Goal: Task Accomplishment & Management: Use online tool/utility

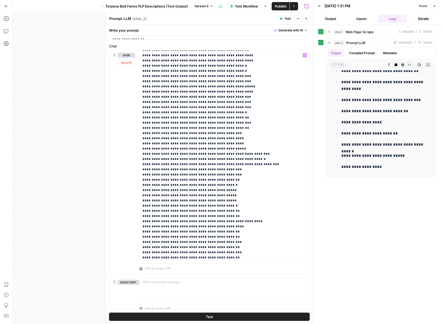
scroll to position [4570, 0]
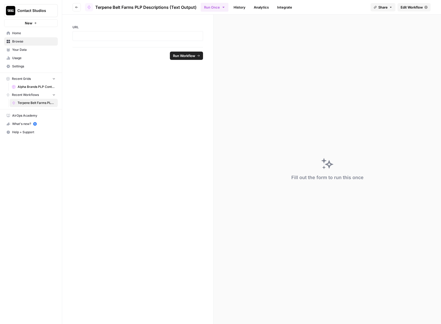
click at [34, 103] on span "Terpene Belt Farms PLP Descriptions (Text Output)" at bounding box center [37, 103] width 38 height 5
click at [19, 78] on span "Recent Grids" at bounding box center [21, 78] width 19 height 5
click at [22, 96] on span "Terpene Belt Farms PLP Descriptions (Text Output)" at bounding box center [37, 94] width 38 height 5
click at [74, 9] on button "Go back" at bounding box center [77, 7] width 8 height 8
click at [73, 10] on button "Go back" at bounding box center [77, 7] width 8 height 8
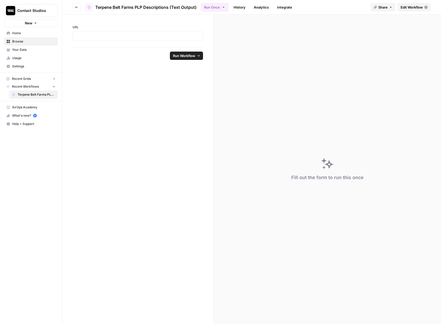
click at [29, 77] on span "Recent Grids" at bounding box center [21, 78] width 19 height 5
click at [30, 91] on button "Recent Workflows" at bounding box center [31, 95] width 54 height 8
click at [37, 77] on button "Recent Grids" at bounding box center [31, 79] width 54 height 8
click at [37, 78] on button "Recent Grids" at bounding box center [31, 79] width 54 height 8
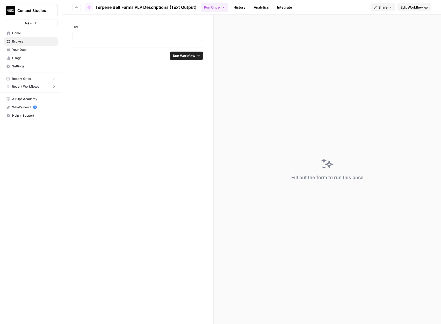
click at [408, 8] on span "Edit Workflow" at bounding box center [412, 7] width 22 height 5
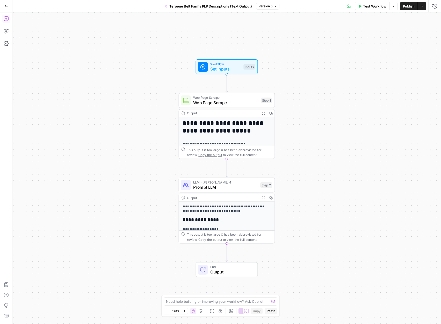
click at [5, 18] on icon "button" at bounding box center [6, 18] width 5 height 5
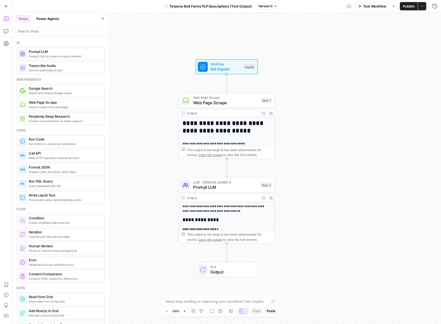
click at [7, 8] on button "Go Back" at bounding box center [6, 6] width 9 height 9
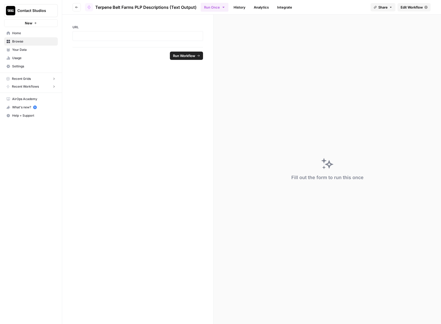
click at [33, 76] on button "Recent Grids" at bounding box center [31, 79] width 54 height 8
click at [129, 80] on form "URL Run Workflow" at bounding box center [138, 169] width 152 height 309
click at [9, 78] on rect "button" at bounding box center [7, 78] width 3 height 3
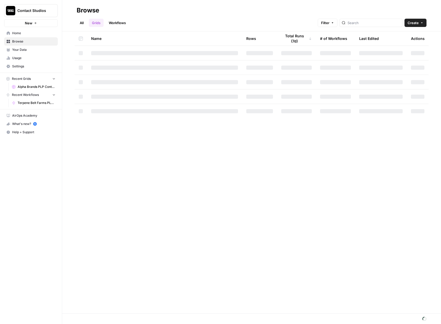
click at [36, 22] on icon "button" at bounding box center [35, 23] width 3 height 3
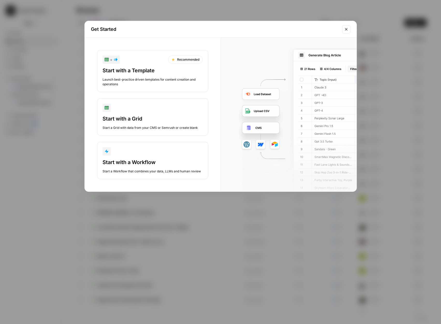
click at [119, 116] on div "Start with a Grid" at bounding box center [153, 118] width 100 height 7
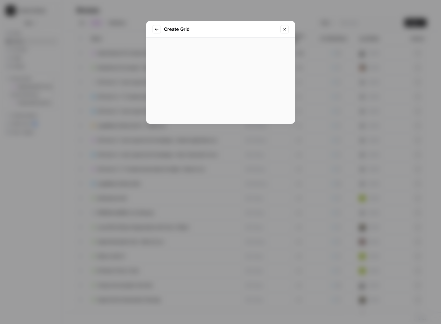
click at [119, 116] on div "Create Grid Blank Grid Start with a blank grid From CSV Import grid from existi…" at bounding box center [220, 162] width 441 height 324
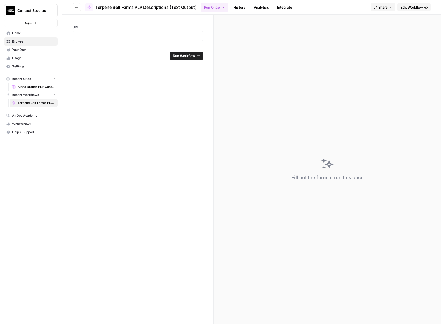
click at [34, 19] on button "New" at bounding box center [31, 23] width 54 height 8
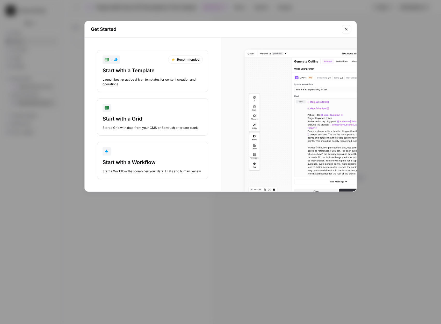
click at [134, 165] on div "Start with a Workflow" at bounding box center [153, 162] width 100 height 7
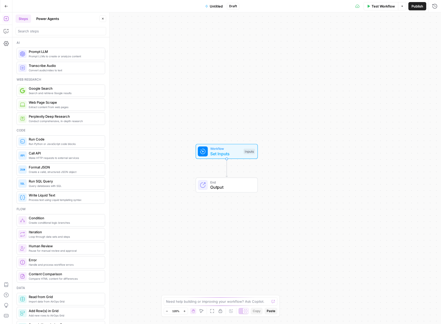
click at [7, 6] on icon "button" at bounding box center [6, 6] width 4 height 4
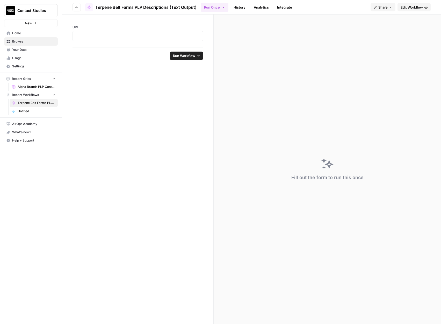
click at [29, 23] on span "New" at bounding box center [29, 22] width 8 height 5
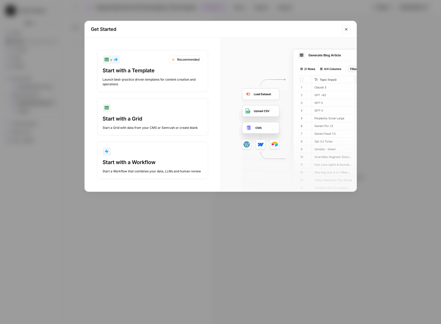
click at [129, 117] on div "Start with a Grid" at bounding box center [153, 118] width 100 height 7
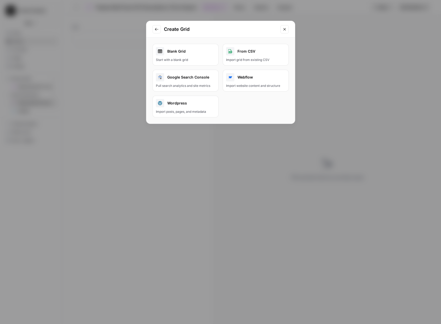
click at [196, 55] on div "Blank Grid" at bounding box center [185, 51] width 59 height 8
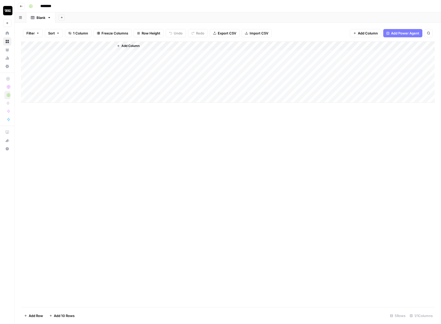
click at [65, 46] on div "Add Column" at bounding box center [228, 71] width 414 height 61
click at [111, 47] on div at bounding box center [76, 46] width 75 height 10
click at [107, 46] on div at bounding box center [76, 46] width 75 height 10
click at [126, 47] on span "Add Column" at bounding box center [131, 46] width 18 height 5
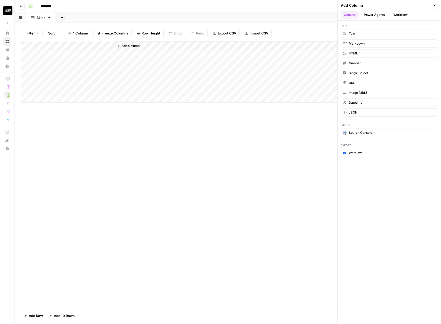
click at [400, 13] on button "Workflow" at bounding box center [400, 15] width 20 height 8
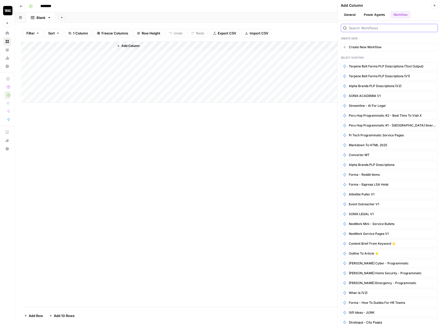
click at [372, 27] on input "search" at bounding box center [392, 27] width 87 height 5
click at [364, 66] on span "Terpene Belt Farms PLP Descriptions (Text Output)" at bounding box center [386, 66] width 75 height 5
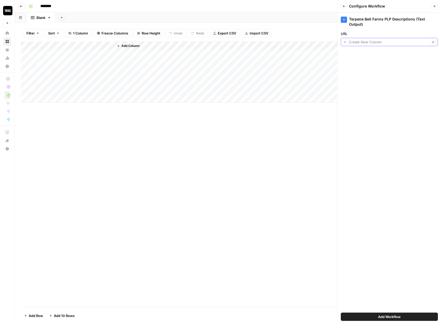
click at [372, 43] on input "URL" at bounding box center [389, 41] width 80 height 5
click at [386, 55] on span "Create New Column" at bounding box center [389, 54] width 76 height 5
type input "Create New Column"
click at [345, 42] on div "Create New Column Clear" at bounding box center [389, 42] width 97 height 8
click at [375, 53] on span "Create New Column" at bounding box center [389, 54] width 76 height 5
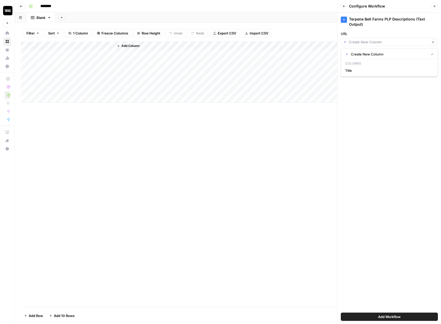
type input "Create New Column"
click at [370, 41] on input "URL" at bounding box center [389, 41] width 80 height 5
click at [349, 71] on span "Title" at bounding box center [388, 70] width 86 height 5
type input "Title"
click at [366, 42] on input "URL" at bounding box center [385, 41] width 85 height 5
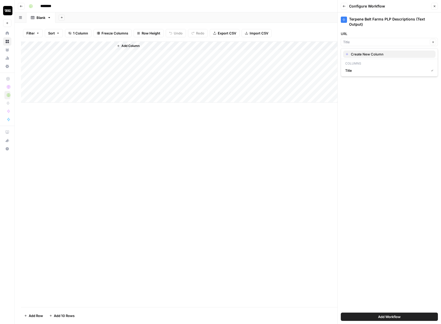
click at [360, 56] on span "Create New Column" at bounding box center [391, 54] width 81 height 5
type input "Create New Column"
click at [219, 73] on div "Add Column" at bounding box center [274, 71] width 321 height 61
click at [390, 44] on input "URL" at bounding box center [389, 41] width 80 height 5
click at [369, 70] on span "Title" at bounding box center [388, 70] width 86 height 5
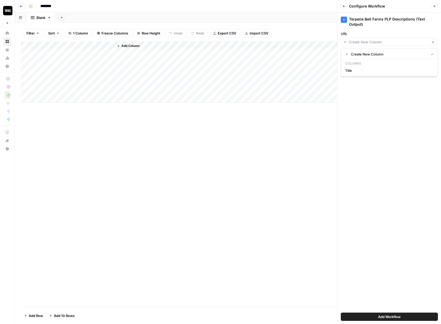
type input "Title"
click at [289, 67] on div "Add Column" at bounding box center [274, 71] width 321 height 61
click at [361, 318] on button "Add Workflow" at bounding box center [389, 316] width 97 height 8
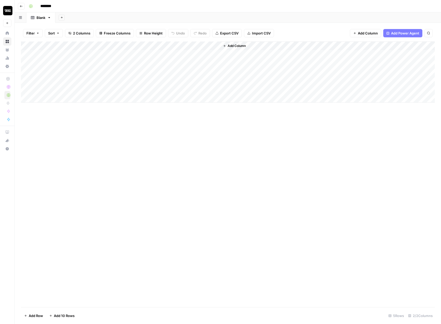
click at [96, 45] on div "Add Column" at bounding box center [228, 71] width 414 height 61
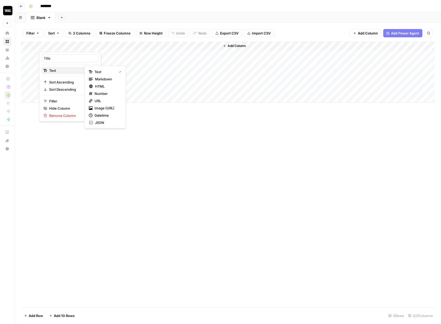
click at [77, 71] on div "Text" at bounding box center [70, 70] width 53 height 5
click at [94, 100] on div "URL" at bounding box center [105, 100] width 33 height 5
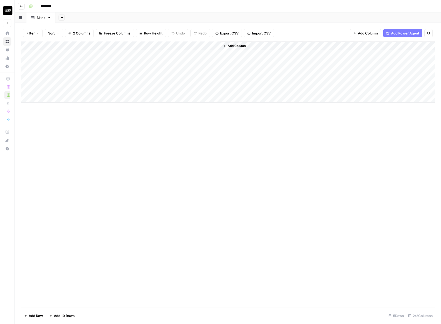
click at [111, 45] on div "Add Column" at bounding box center [228, 71] width 414 height 61
click at [64, 56] on input "Title" at bounding box center [70, 58] width 53 height 5
type input "Product URL"
click at [91, 53] on div "Add Column" at bounding box center [228, 71] width 414 height 61
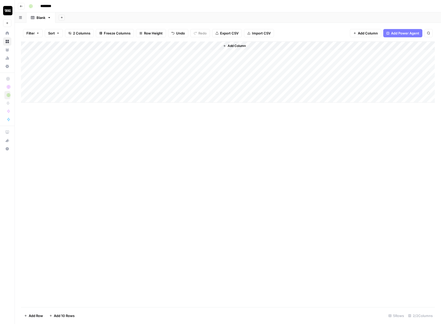
click at [169, 53] on div "Add Column" at bounding box center [228, 71] width 414 height 61
click at [236, 55] on div "Add Column" at bounding box center [228, 71] width 414 height 61
click at [261, 54] on div "Add Column" at bounding box center [228, 71] width 414 height 61
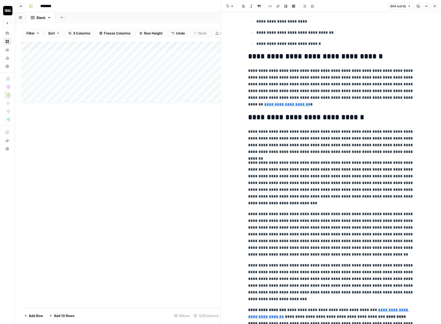
scroll to position [256, 0]
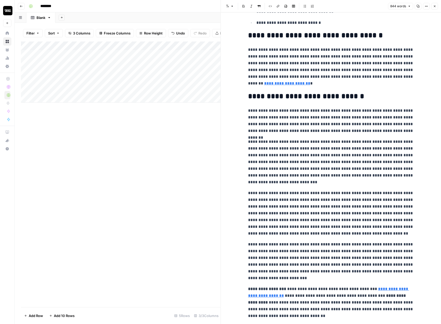
click at [254, 57] on p "**********" at bounding box center [331, 66] width 166 height 40
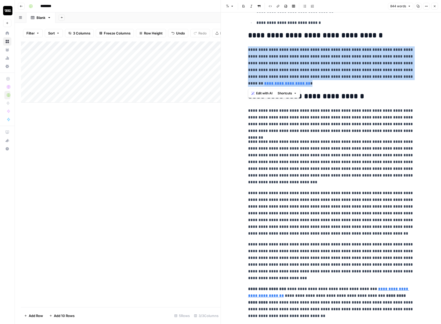
click at [254, 57] on p "**********" at bounding box center [331, 66] width 166 height 40
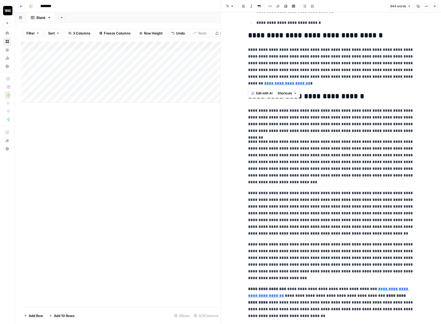
click at [312, 148] on p "**********" at bounding box center [331, 161] width 166 height 47
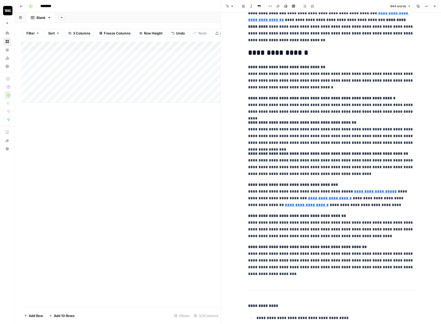
scroll to position [571, 0]
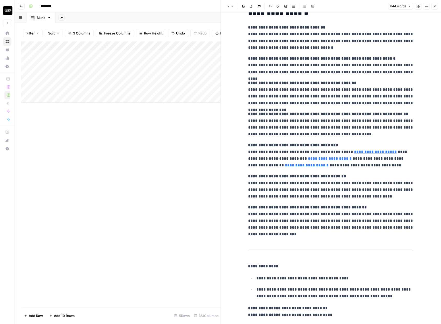
click at [280, 39] on p "**********" at bounding box center [331, 37] width 166 height 27
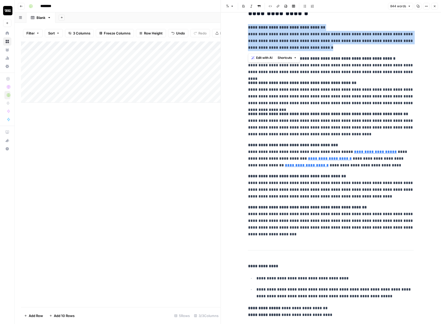
click at [280, 39] on p "**********" at bounding box center [331, 37] width 166 height 27
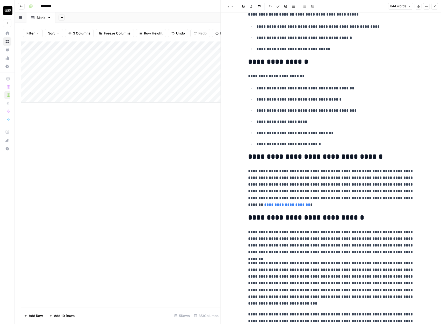
scroll to position [220, 0]
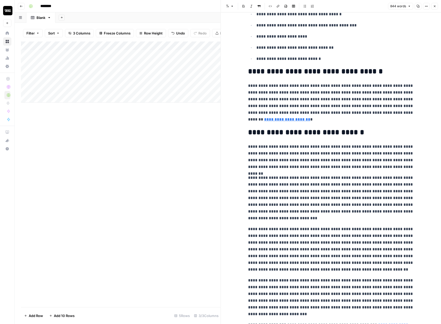
click at [290, 92] on p "**********" at bounding box center [331, 102] width 166 height 40
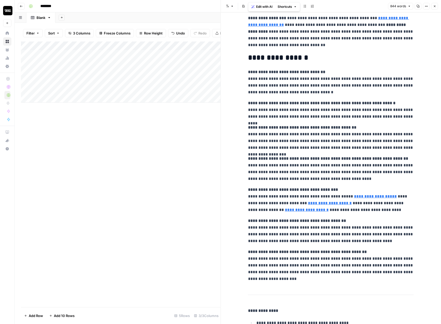
scroll to position [585, 0]
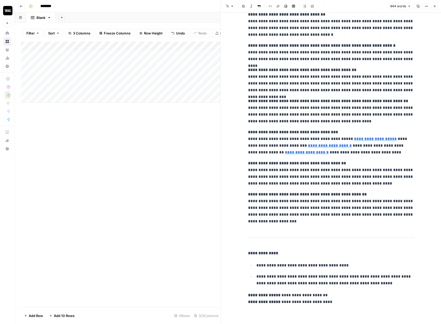
click at [275, 138] on p "**********" at bounding box center [331, 142] width 166 height 27
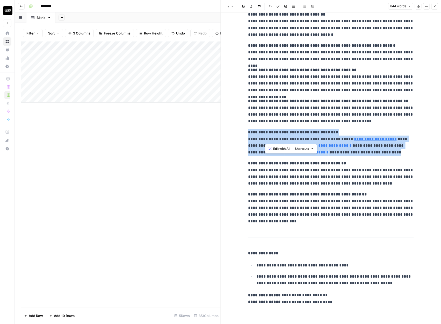
click at [275, 138] on p "**********" at bounding box center [331, 142] width 166 height 27
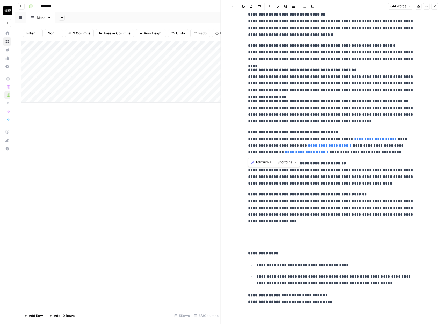
click at [323, 89] on p "**********" at bounding box center [331, 80] width 166 height 27
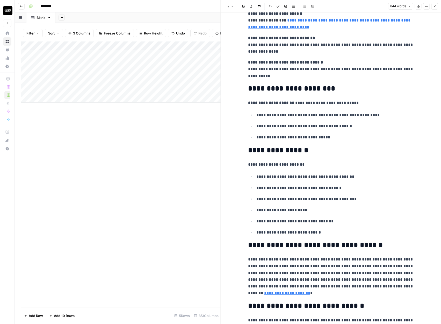
scroll to position [0, 0]
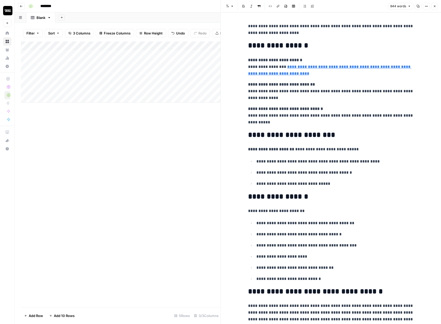
click at [85, 62] on div "Add Column" at bounding box center [121, 71] width 200 height 61
click at [110, 62] on div "Add Column" at bounding box center [121, 71] width 200 height 61
click at [166, 62] on div "Add Column" at bounding box center [121, 71] width 200 height 61
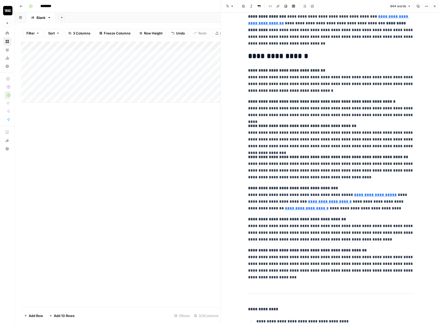
scroll to position [585, 0]
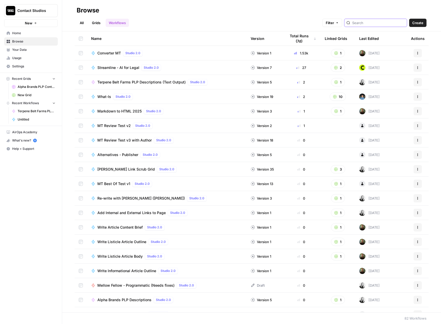
click at [370, 25] on input "search" at bounding box center [378, 22] width 53 height 5
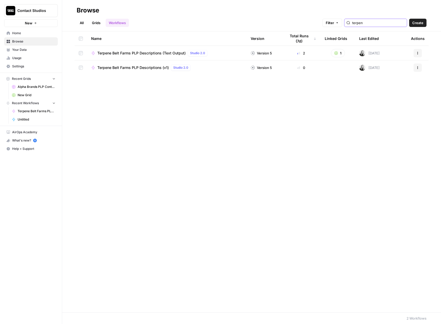
type input "terpen"
click at [234, 56] on div "Terpene Belt Farms PLP Descriptions (Text Output) Studio 2.0" at bounding box center [166, 53] width 151 height 6
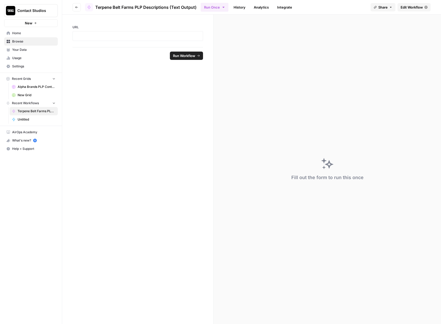
click at [410, 8] on span "Edit Workflow" at bounding box center [412, 7] width 22 height 5
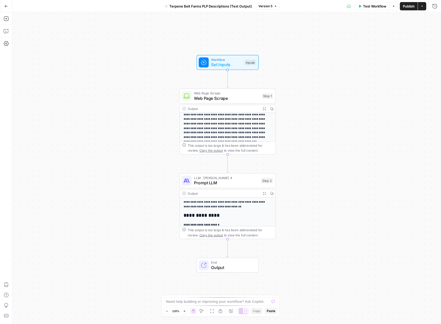
scroll to position [87, 0]
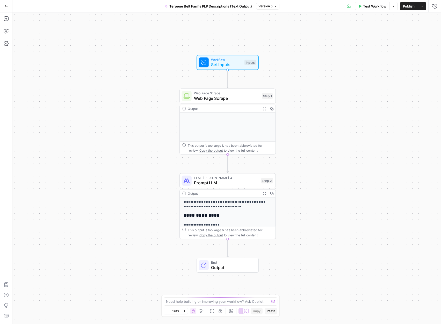
click at [144, 176] on div "**********" at bounding box center [226, 167] width 429 height 311
click at [225, 205] on p "**********" at bounding box center [228, 204] width 88 height 9
click at [244, 180] on span "Prompt LLM" at bounding box center [226, 183] width 65 height 6
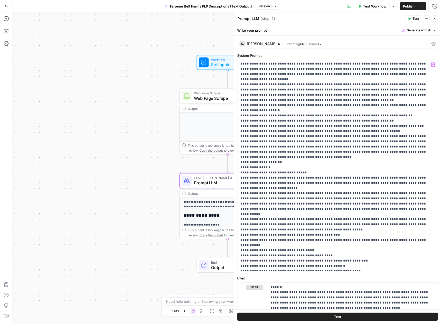
scroll to position [73, 0]
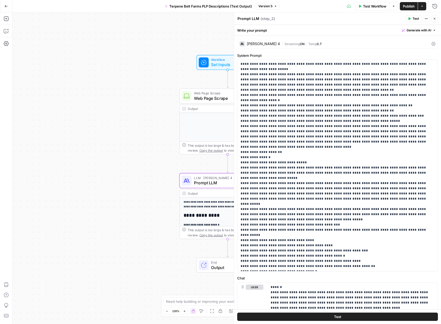
click at [151, 171] on div "**********" at bounding box center [226, 167] width 429 height 311
click at [436, 18] on button "Close" at bounding box center [434, 18] width 7 height 7
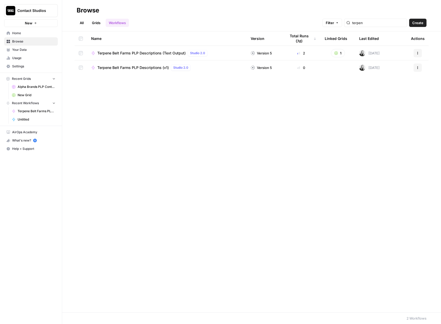
click at [416, 51] on button "Actions" at bounding box center [418, 53] width 8 height 8
click at [383, 107] on span "Duplicate" at bounding box center [394, 105] width 41 height 5
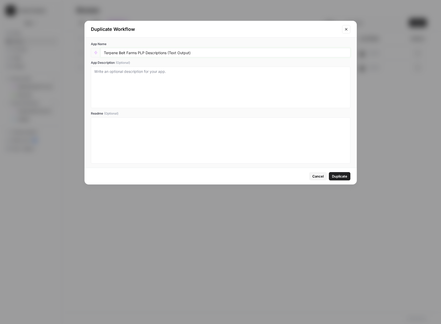
drag, startPoint x: 189, startPoint y: 53, endPoint x: 171, endPoint y: 53, distance: 18.7
click at [171, 53] on input "Terpene Belt Farms PLP Descriptions (Text Output)" at bounding box center [225, 52] width 243 height 5
type input "Terpene Belt Farms PLP Descriptions (Flexible Container Output)"
click at [337, 176] on span "Duplicate" at bounding box center [339, 176] width 15 height 5
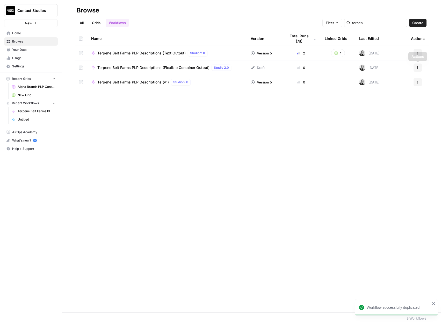
click at [418, 68] on icon "button" at bounding box center [417, 67] width 3 height 3
click at [183, 67] on span "Terpene Belt Farms PLP Descriptions (Flexible Container Output)" at bounding box center [153, 67] width 112 height 5
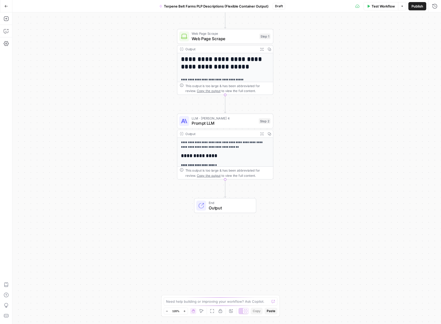
drag, startPoint x: 166, startPoint y: 272, endPoint x: 166, endPoint y: 220, distance: 52.6
click at [166, 220] on div "**********" at bounding box center [226, 167] width 429 height 311
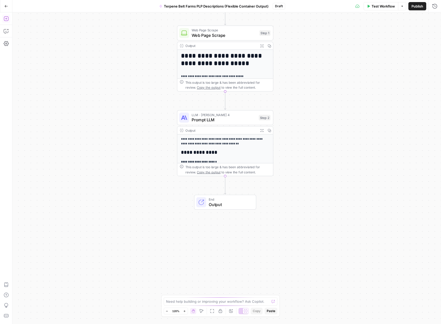
click at [6, 18] on icon "button" at bounding box center [6, 18] width 5 height 5
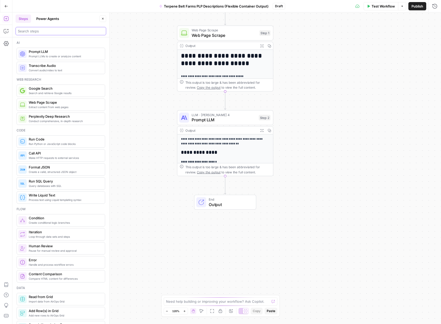
click at [37, 31] on input "search" at bounding box center [61, 31] width 86 height 5
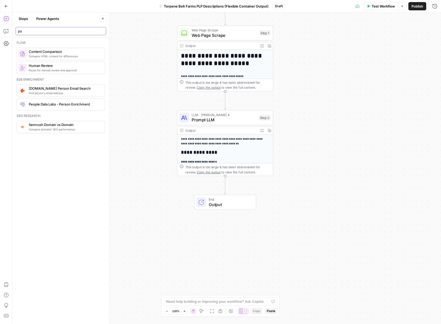
type input "p"
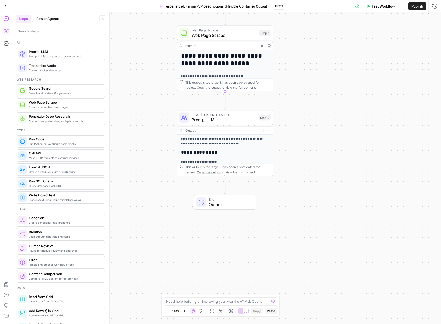
click at [4, 31] on icon "button" at bounding box center [6, 31] width 5 height 5
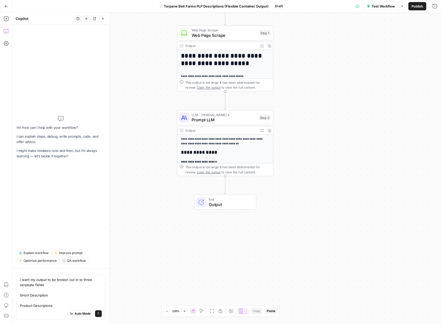
click at [46, 306] on textarea "i want my output to be broken out in to three serpeate fields SHort Description…" at bounding box center [61, 292] width 82 height 31
click at [27, 296] on textarea "i want my output to be broken out in to three serpeate fields SHort Description…" at bounding box center [61, 292] width 82 height 31
click at [24, 296] on textarea "i want my output to be broken out in to three serpeate fields SHort Description…" at bounding box center [61, 292] width 82 height 31
click at [60, 307] on textarea "i want my output to be broken out in to three serpeate fields Short Description…" at bounding box center [61, 292] width 82 height 31
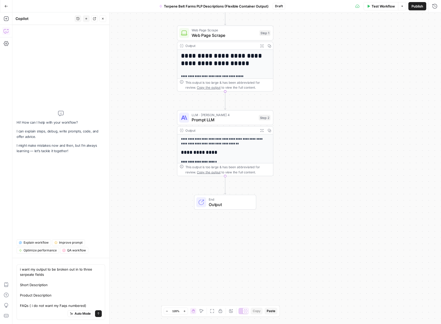
click at [24, 309] on div "Auto Mode Send" at bounding box center [61, 313] width 82 height 11
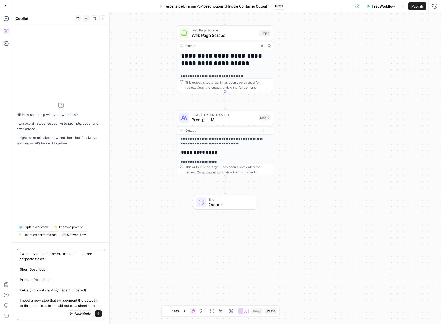
type textarea "i want my output to be broken out in to three serpeate fields Short Description…"
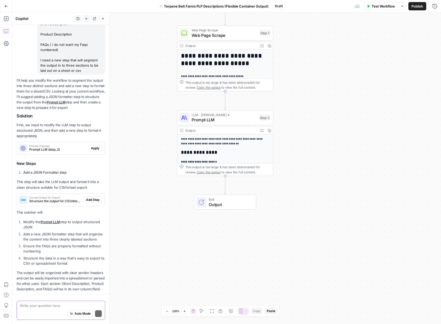
scroll to position [72, 0]
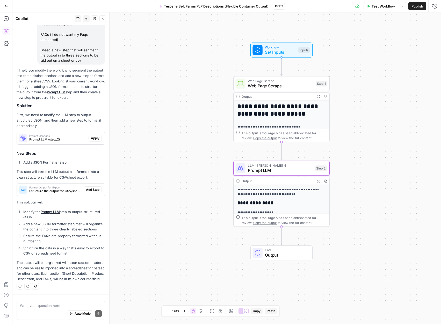
click at [59, 138] on span "Prompt LLM (step_2)" at bounding box center [57, 139] width 57 height 5
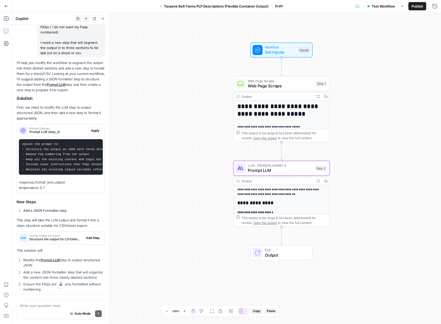
scroll to position [80, 0]
click at [96, 128] on span "Apply" at bounding box center [95, 130] width 9 height 5
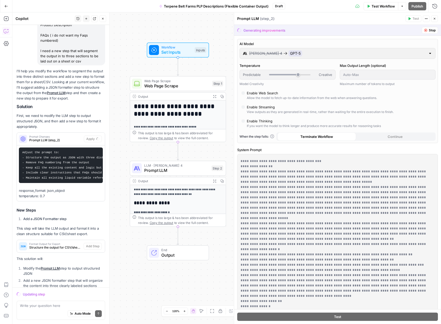
scroll to position [25, 0]
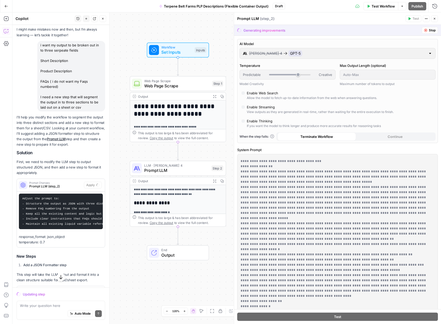
click at [63, 90] on div "i want my output to be broken out in to three serpeate fields Short Description…" at bounding box center [71, 76] width 68 height 70
drag, startPoint x: 85, startPoint y: 106, endPoint x: 40, endPoint y: 46, distance: 75.5
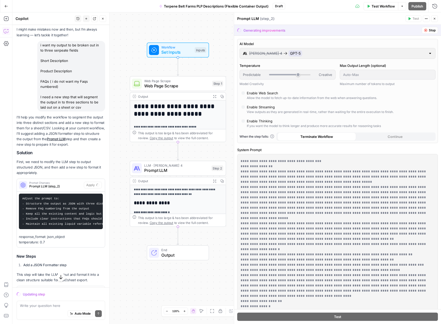
click at [40, 46] on div "i want my output to be broken out in to three serpeate fields Short Description…" at bounding box center [71, 76] width 68 height 70
copy div "i want my output to be broken out in to three serpeate fields Short Description…"
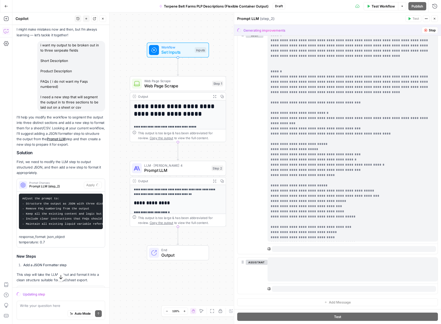
scroll to position [135, 0]
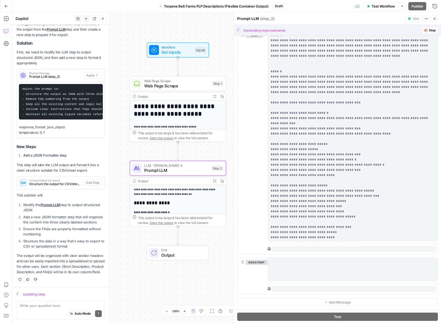
click at [59, 97] on pre "Adjust the prompt to: - Structure the output as JSON with three distinct fields…" at bounding box center [61, 101] width 84 height 35
drag, startPoint x: 54, startPoint y: 115, endPoint x: 28, endPoint y: 108, distance: 26.8
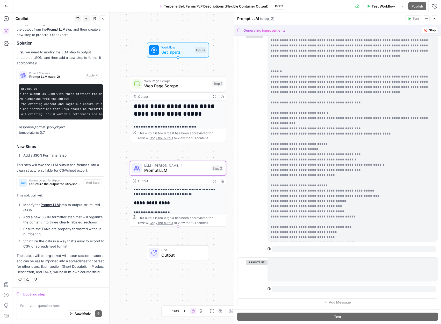
scroll to position [0, 25]
click at [63, 185] on span "Structure the output for CSV/sheet export" at bounding box center [55, 184] width 52 height 5
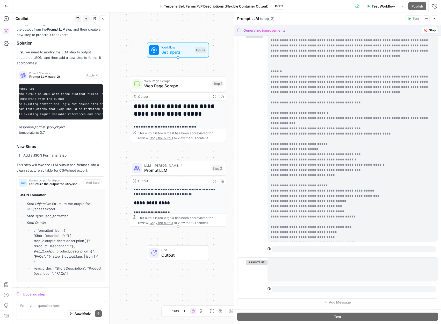
scroll to position [228, 0]
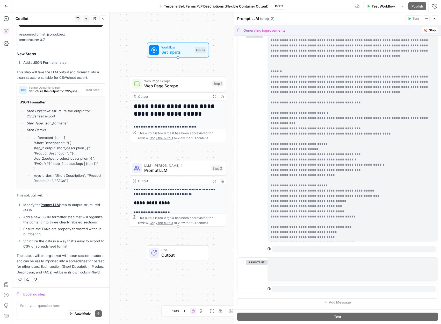
drag, startPoint x: 33, startPoint y: 144, endPoint x: 67, endPoint y: 144, distance: 34.2
click at [67, 144] on li "unformatted_json: { "Short Description": "{{ step_2.output.short_description }}…" at bounding box center [67, 153] width 70 height 36
drag, startPoint x: 35, startPoint y: 153, endPoint x: 63, endPoint y: 153, distance: 27.7
click at [63, 153] on li "unformatted_json: { "Short Description": "{{ step_2.output.short_description }}…" at bounding box center [67, 153] width 70 height 36
click at [74, 213] on ol "Modify the Prompt LLM step to output structured JSON Add a new JSON formatter s…" at bounding box center [61, 225] width 89 height 47
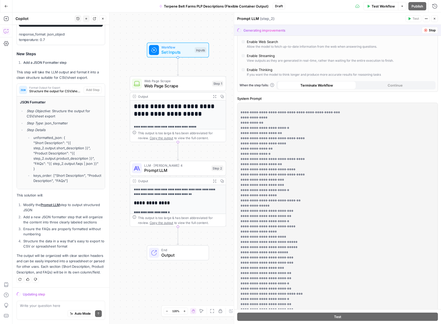
scroll to position [0, 0]
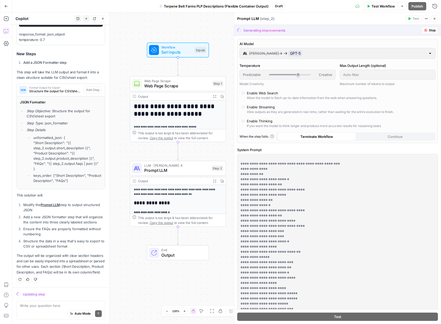
click at [430, 55] on div at bounding box center [430, 53] width 4 height 5
click at [430, 54] on div at bounding box center [430, 53] width 4 height 5
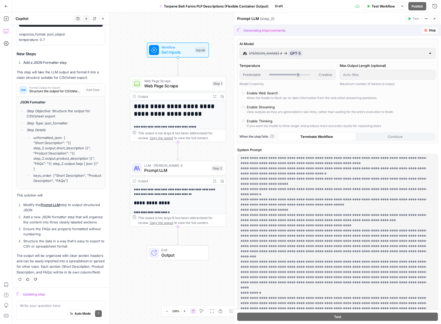
click at [428, 28] on button "Stop" at bounding box center [430, 30] width 16 height 7
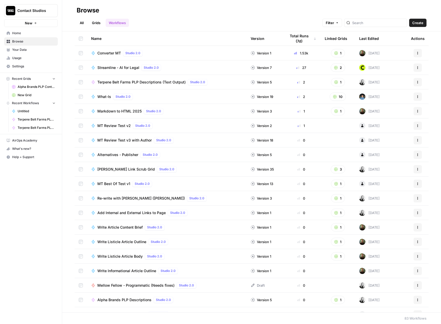
click at [377, 19] on div at bounding box center [375, 23] width 63 height 8
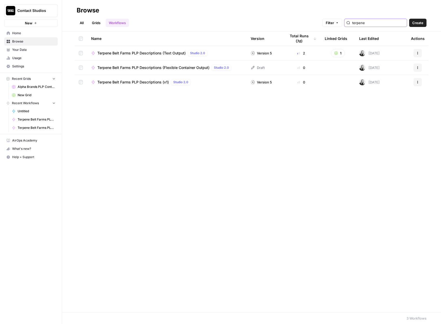
type input "terpene"
click at [183, 69] on span "Terpene Belt Farms PLP Descriptions (Flexible Container Output)" at bounding box center [153, 67] width 112 height 5
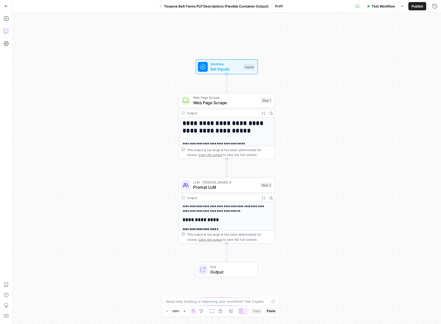
click at [6, 29] on icon "button" at bounding box center [6, 31] width 4 height 4
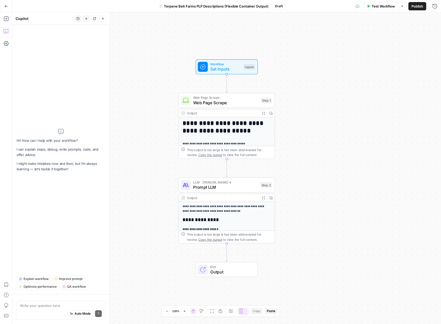
click at [38, 313] on div "Auto Mode Send" at bounding box center [61, 313] width 82 height 11
paste textarea "i want my output to be broken out in to three serpeate fields Short Description…"
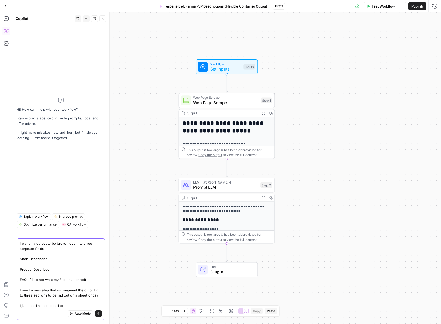
type textarea "i want my output to be broken out in to three serpeate fields Short Description…"
click at [41, 274] on textarea "i want my output to be broken out in to three serpeate fields Short Description…" at bounding box center [61, 274] width 82 height 67
